Goal: Transaction & Acquisition: Subscribe to service/newsletter

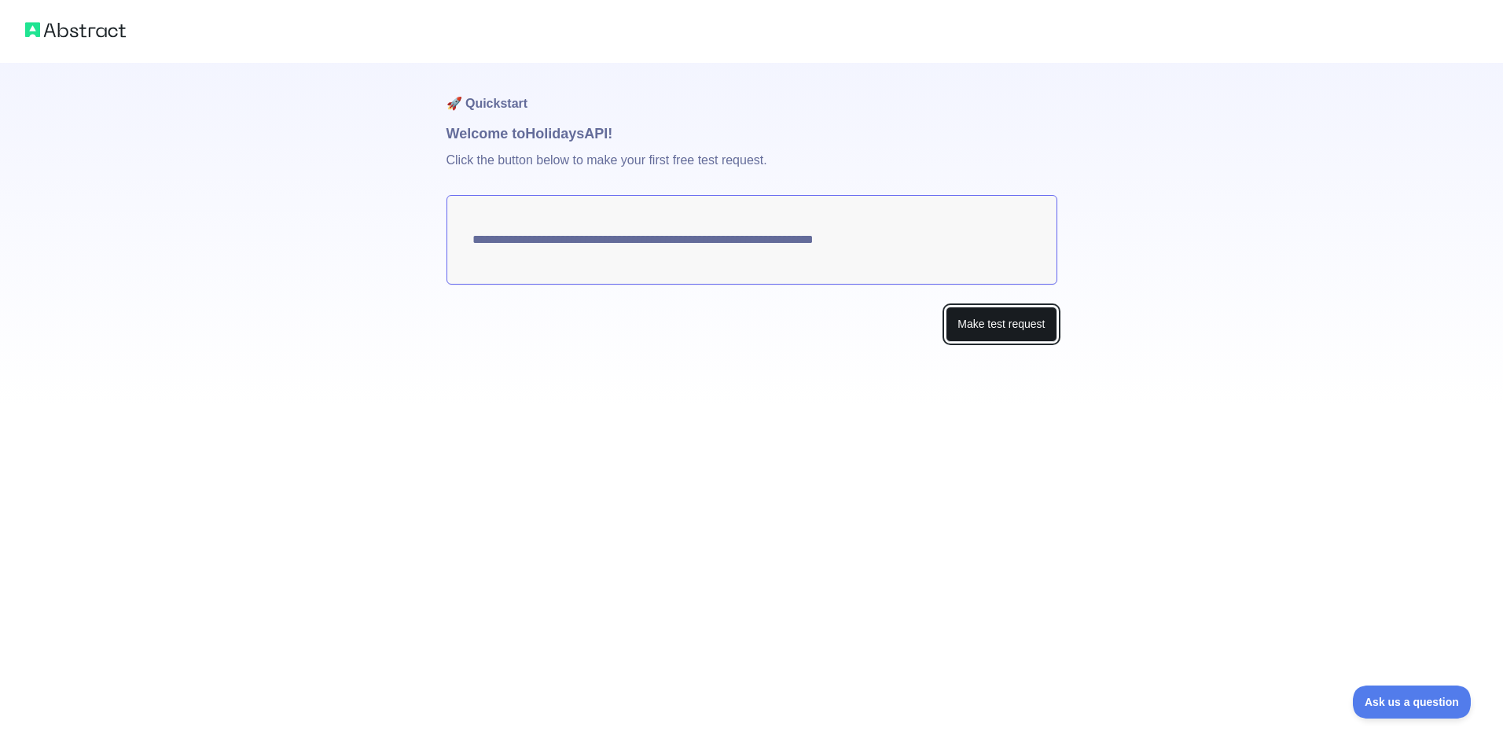
click at [998, 318] on button "Make test request" at bounding box center [1001, 324] width 111 height 35
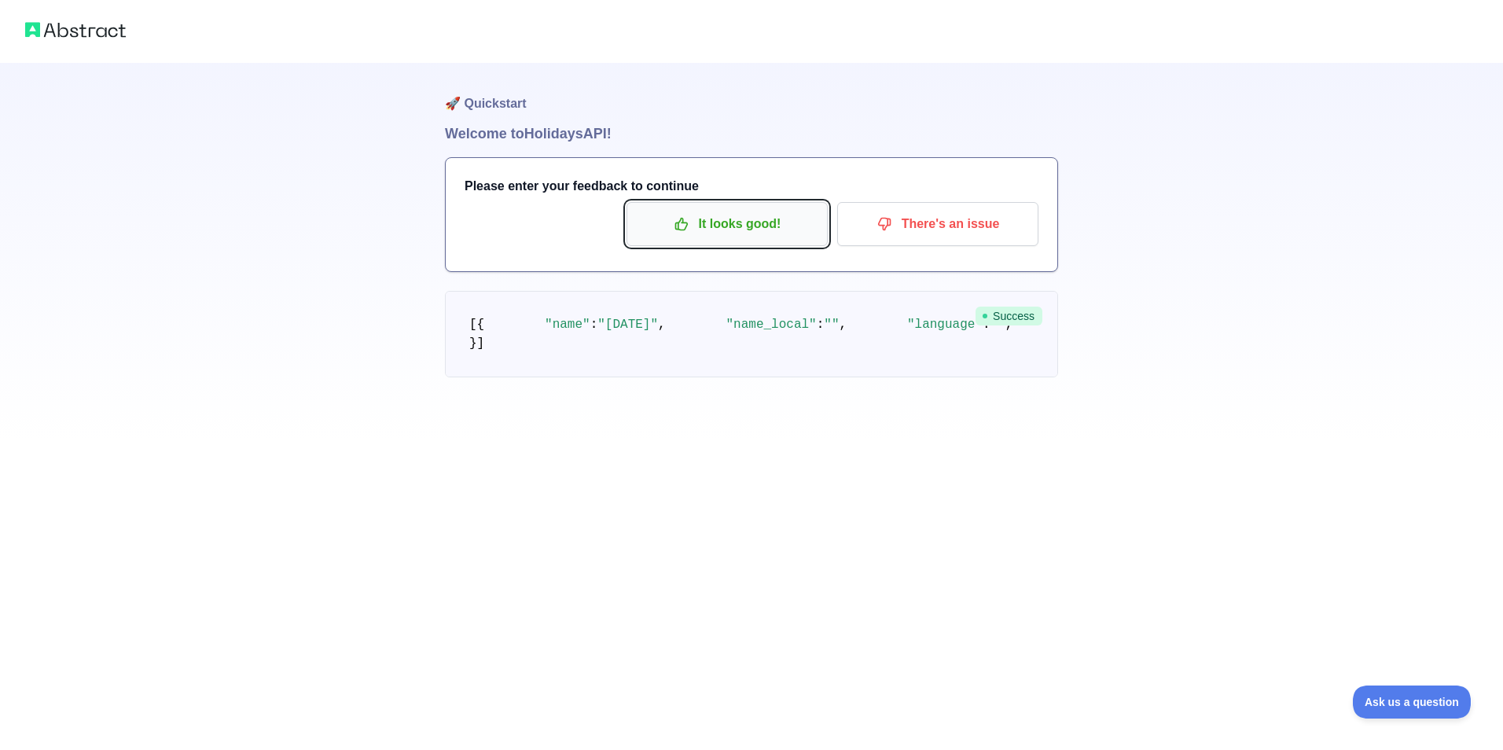
click at [701, 207] on button "It looks good!" at bounding box center [727, 224] width 201 height 44
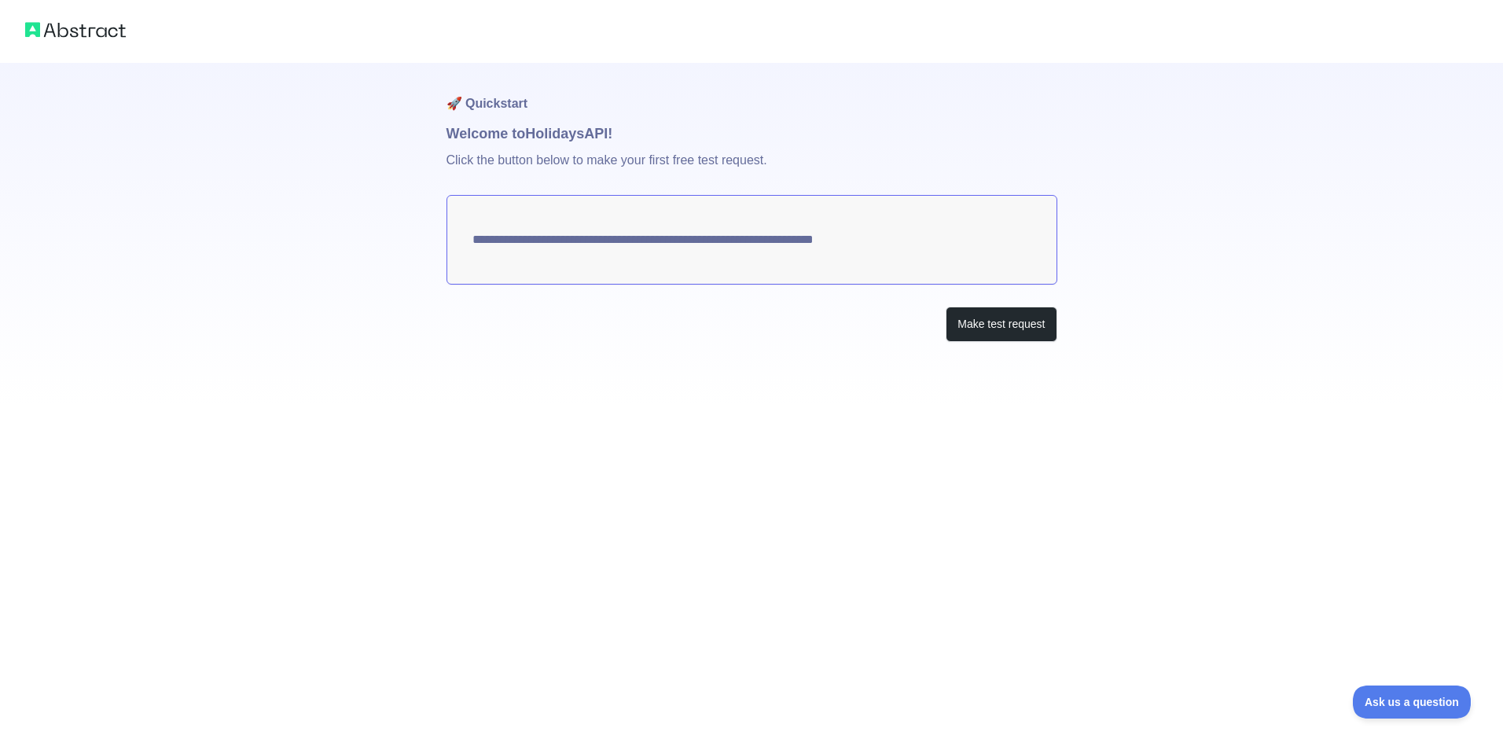
click at [852, 240] on textarea "**********" at bounding box center [752, 240] width 611 height 90
click at [969, 318] on button "Make test request" at bounding box center [1001, 324] width 111 height 35
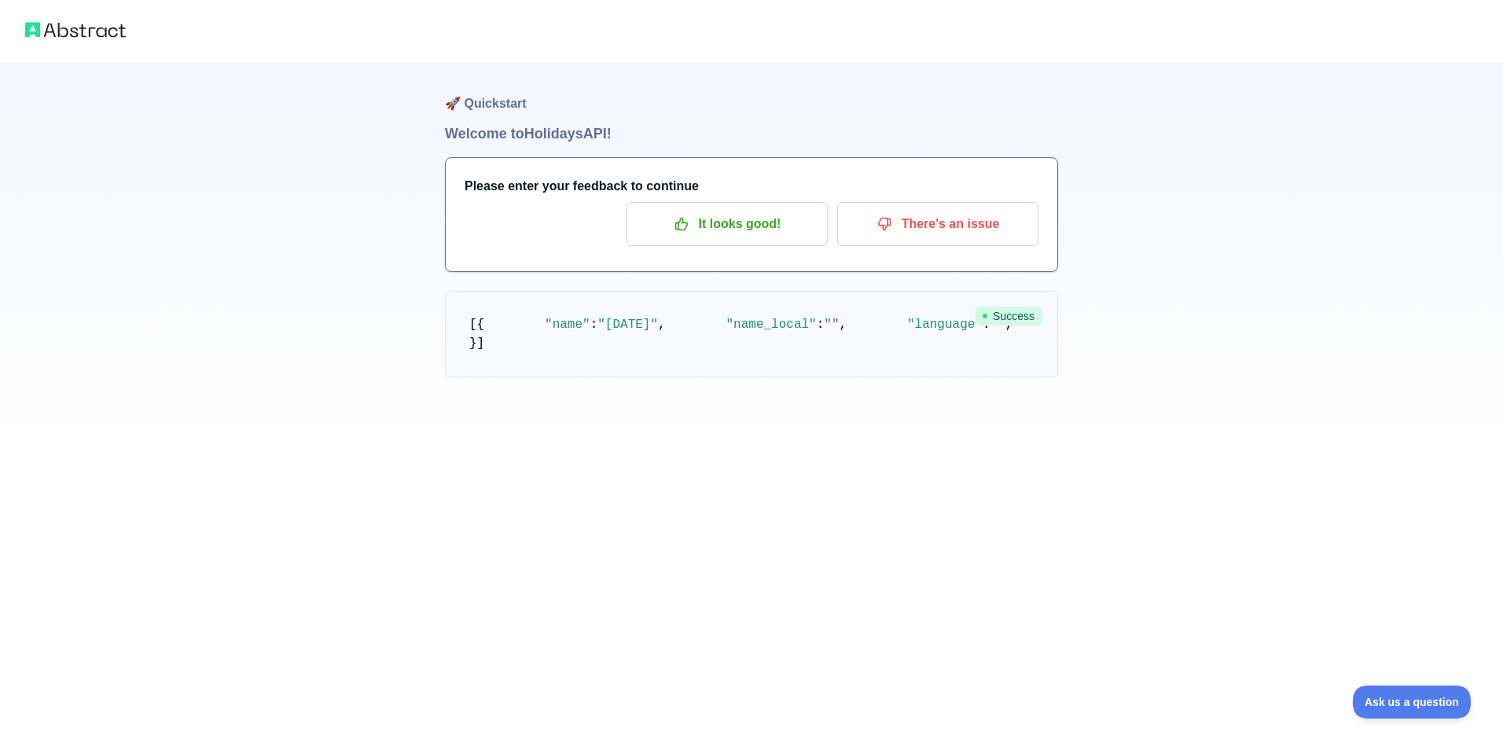
drag, startPoint x: 232, startPoint y: 190, endPoint x: 208, endPoint y: 359, distance: 170.0
click at [208, 359] on div "🚀 Quickstart Welcome to Holidays API! Please enter your feedback to continue It…" at bounding box center [751, 220] width 1503 height 440
drag, startPoint x: 208, startPoint y: 359, endPoint x: 215, endPoint y: 348, distance: 12.4
click at [215, 348] on div "🚀 Quickstart Welcome to Holidays API! Please enter your feedback to continue It…" at bounding box center [751, 220] width 1503 height 440
